Goal: Information Seeking & Learning: Learn about a topic

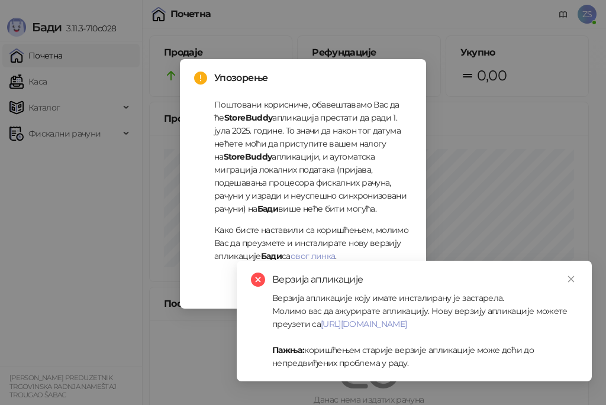
click at [92, 203] on div "Упозорење Поштовани корисниче, обавештавамо Вас да ће StoreBuddy апликација пре…" at bounding box center [303, 202] width 606 height 405
click at [570, 278] on icon "close" at bounding box center [571, 279] width 7 height 7
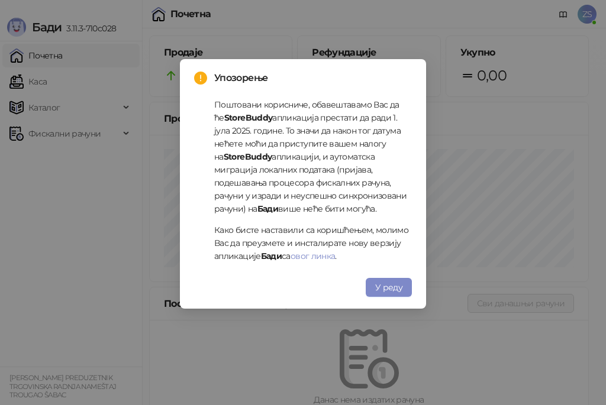
click at [114, 192] on div "Упозорење Поштовани корисниче, обавештавамо Вас да ће StoreBuddy апликација пре…" at bounding box center [303, 202] width 606 height 405
click at [399, 283] on span "У реду" at bounding box center [388, 287] width 27 height 11
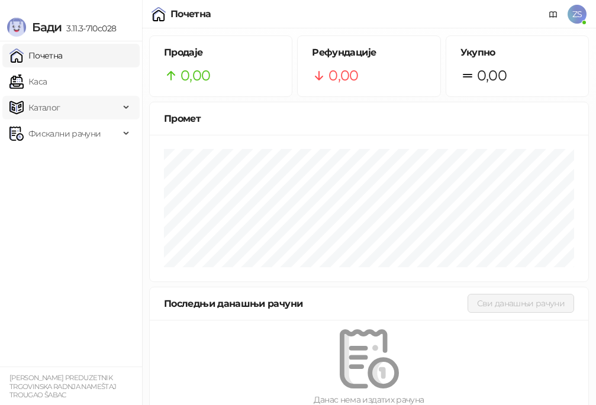
click at [67, 105] on span "Каталог" at bounding box center [64, 108] width 110 height 24
click at [69, 190] on link "Артикли" at bounding box center [41, 186] width 54 height 24
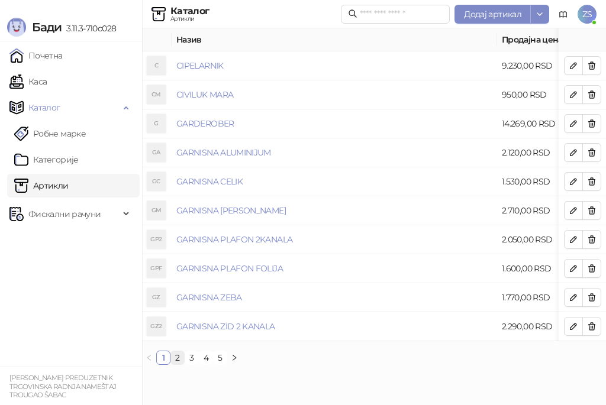
click at [179, 364] on link "2" at bounding box center [177, 357] width 13 height 13
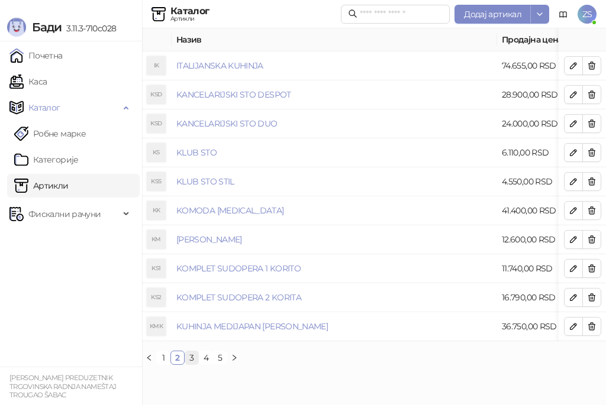
click at [191, 364] on link "3" at bounding box center [191, 357] width 13 height 13
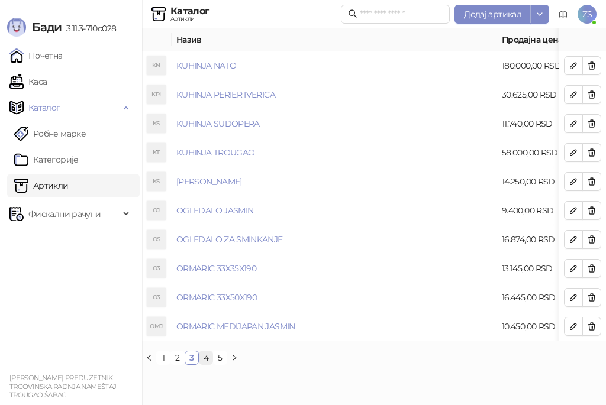
click at [206, 364] on link "4" at bounding box center [205, 357] width 13 height 13
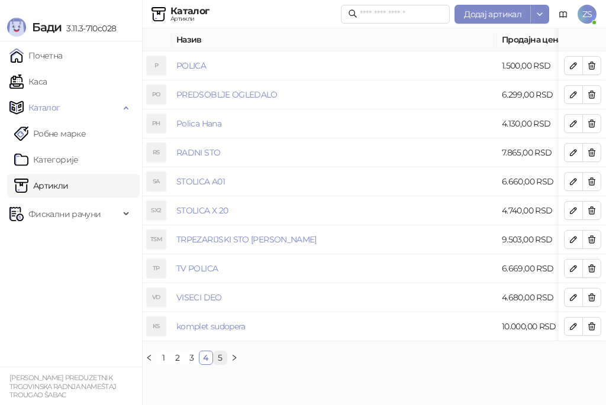
click at [217, 364] on link "5" at bounding box center [220, 357] width 13 height 13
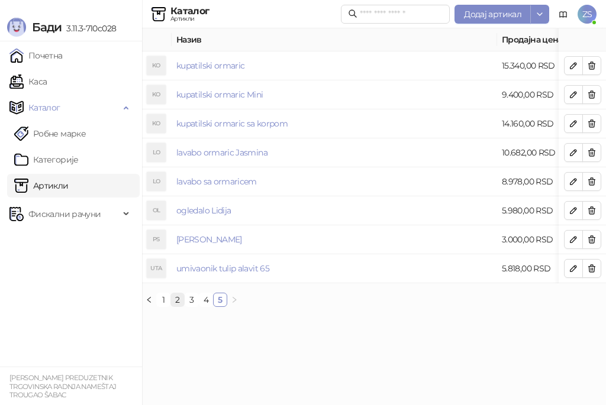
click at [176, 306] on link "2" at bounding box center [177, 299] width 13 height 13
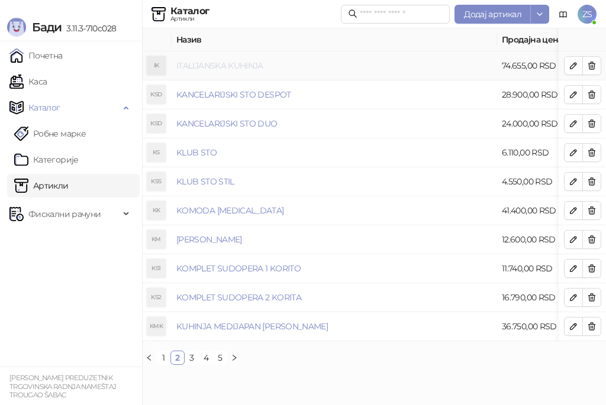
click at [237, 66] on link "ITALIJANSKA KUHINJA" at bounding box center [219, 65] width 87 height 11
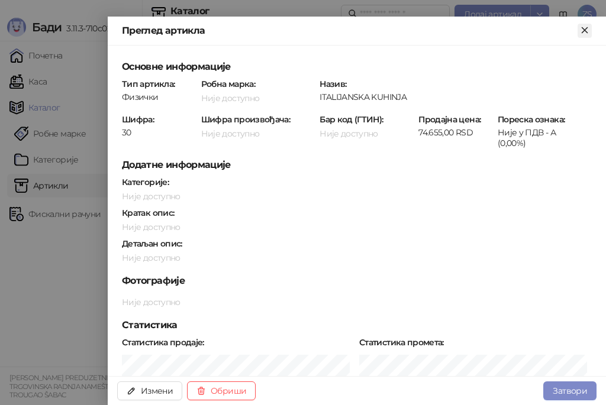
click at [583, 31] on icon "Close" at bounding box center [584, 29] width 5 height 5
